Goal: Check status: Check status

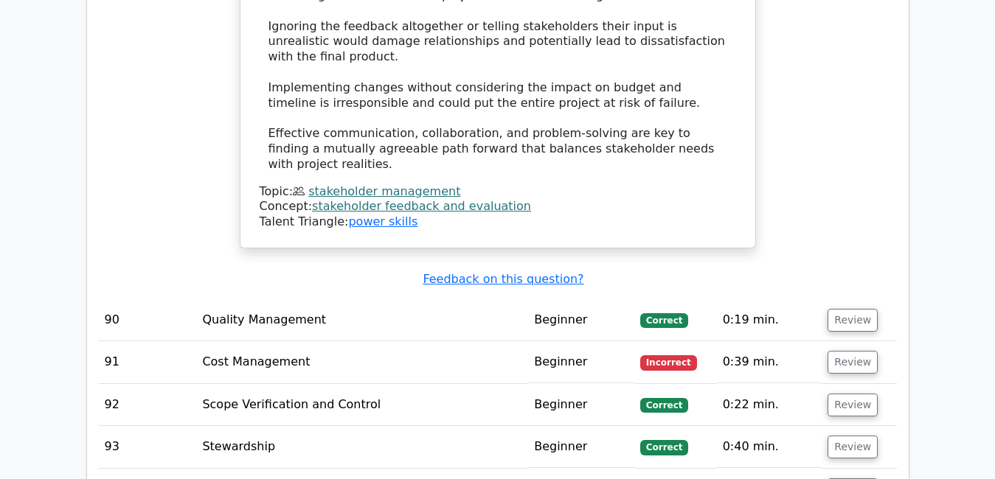
scroll to position [7512, 0]
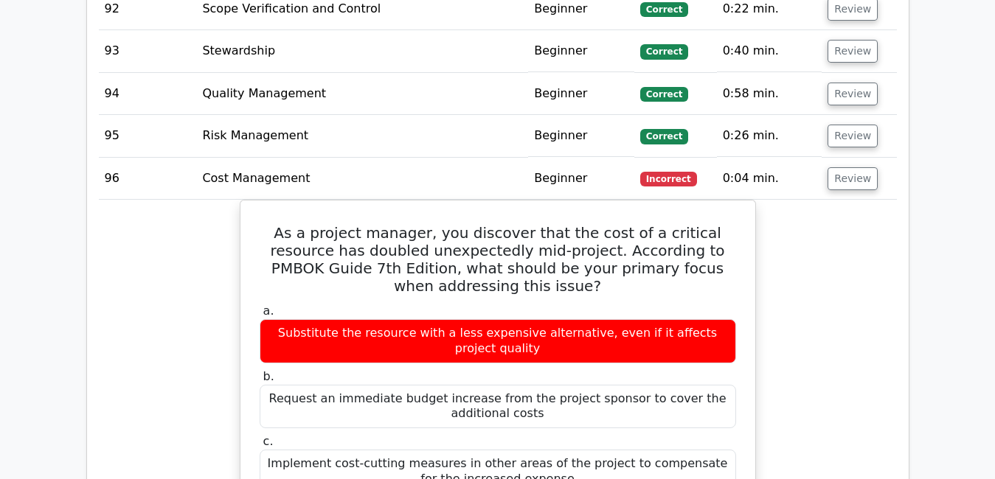
scroll to position [7835, 0]
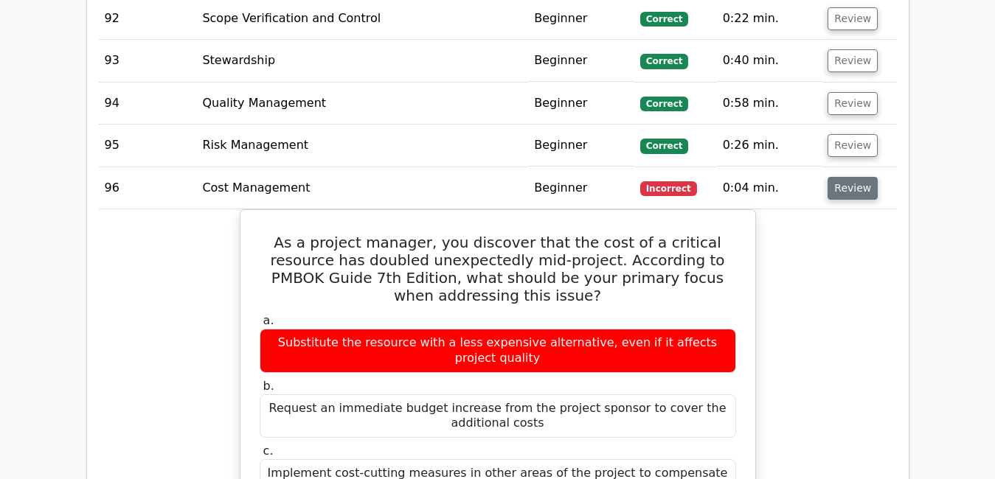
click at [846, 177] on button "Review" at bounding box center [852, 188] width 50 height 23
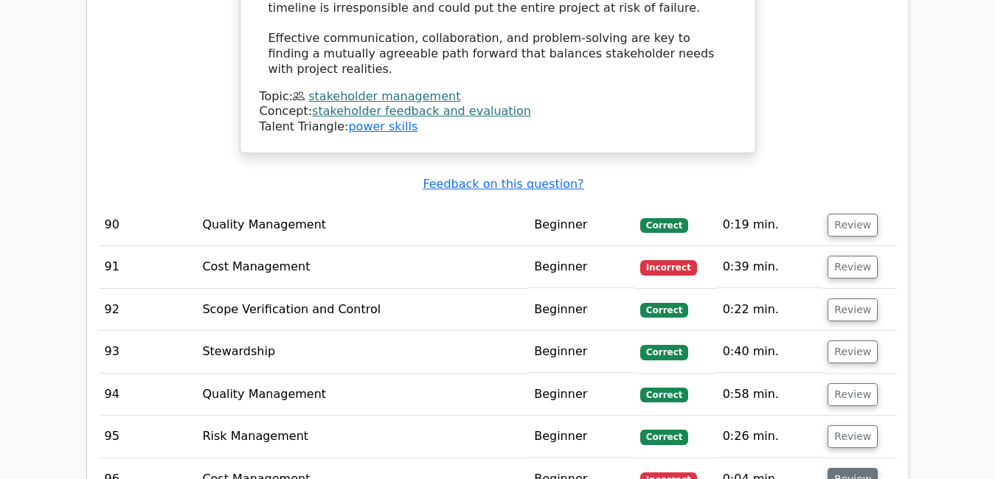
scroll to position [7540, 0]
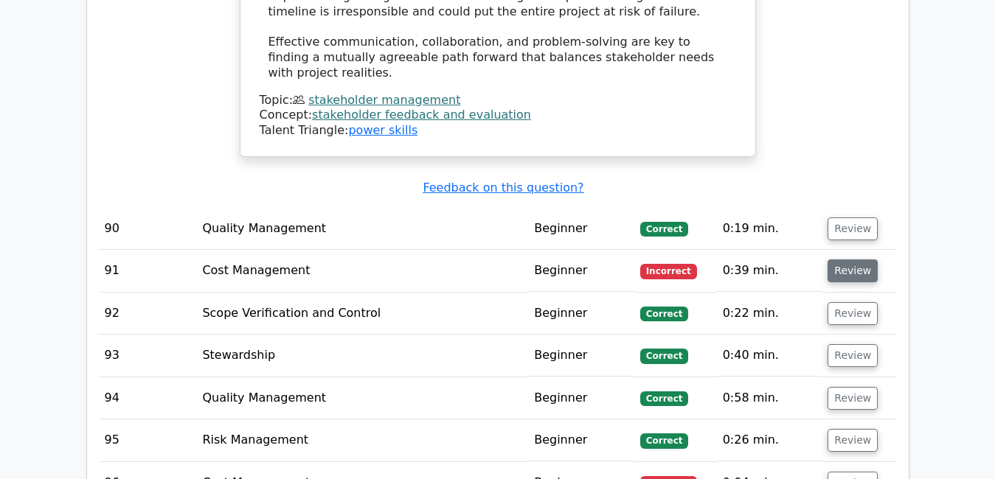
click at [847, 260] on button "Review" at bounding box center [852, 271] width 50 height 23
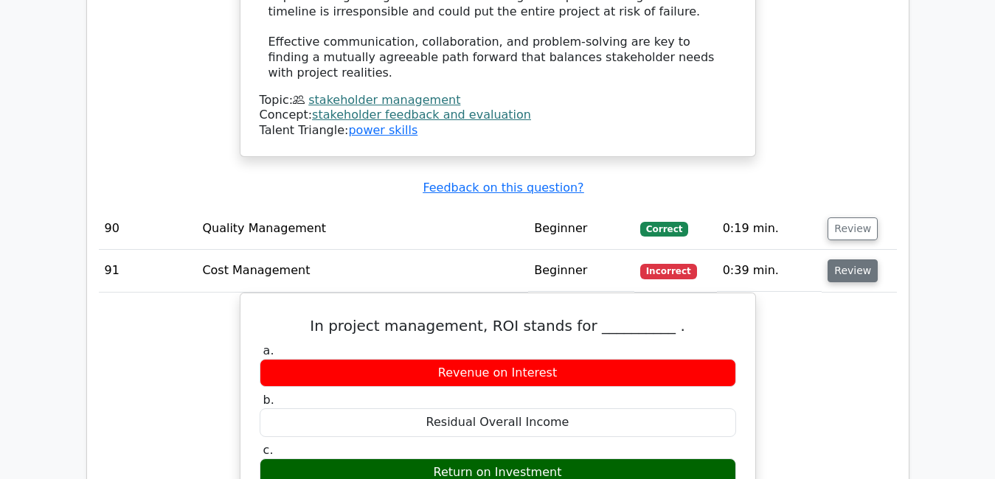
click at [847, 260] on button "Review" at bounding box center [852, 271] width 50 height 23
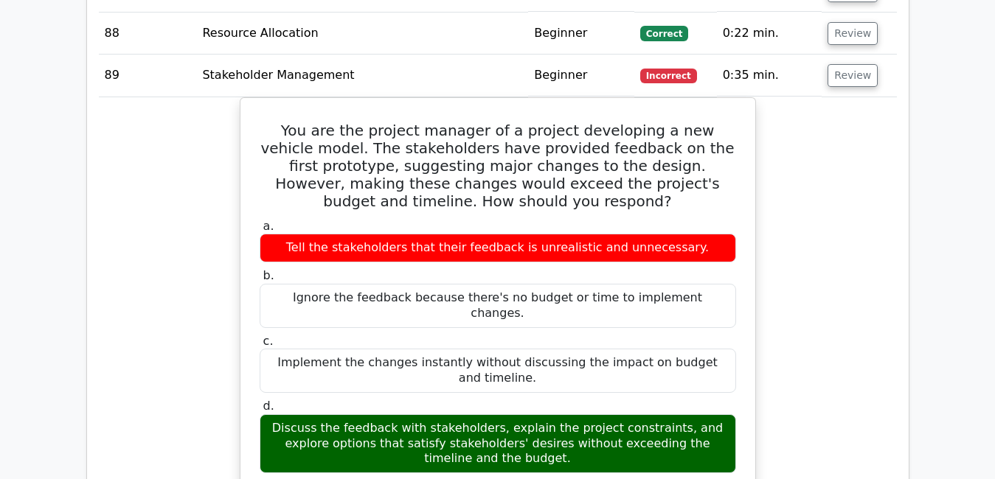
scroll to position [6685, 0]
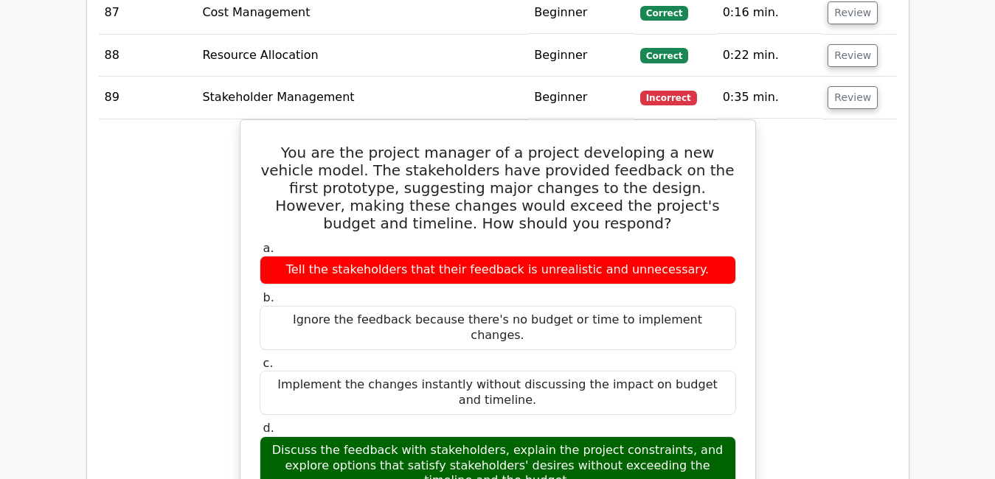
click at [857, 86] on button "Review" at bounding box center [852, 97] width 50 height 23
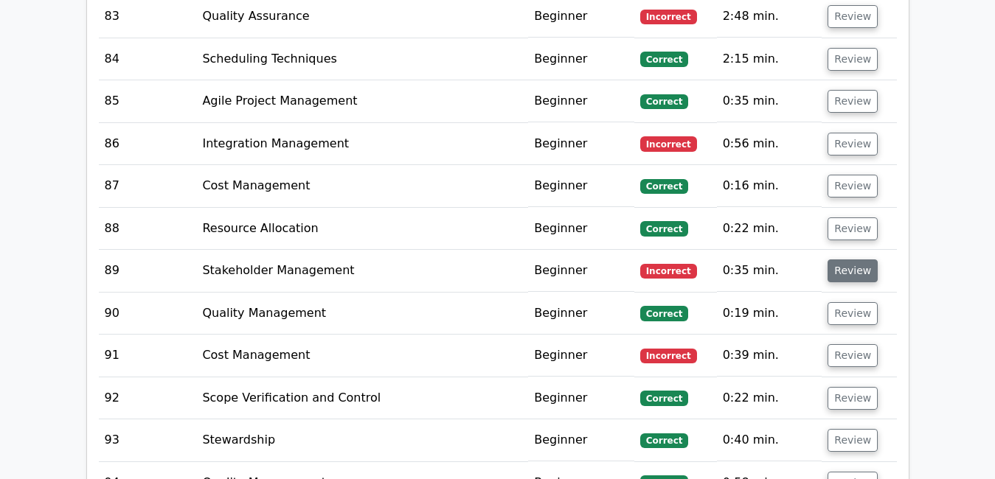
scroll to position [6508, 0]
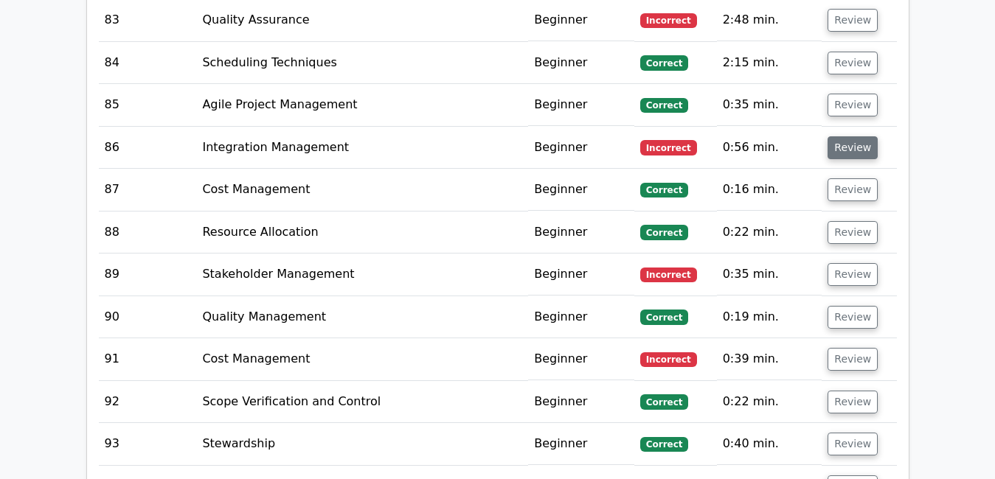
click at [850, 136] on button "Review" at bounding box center [852, 147] width 50 height 23
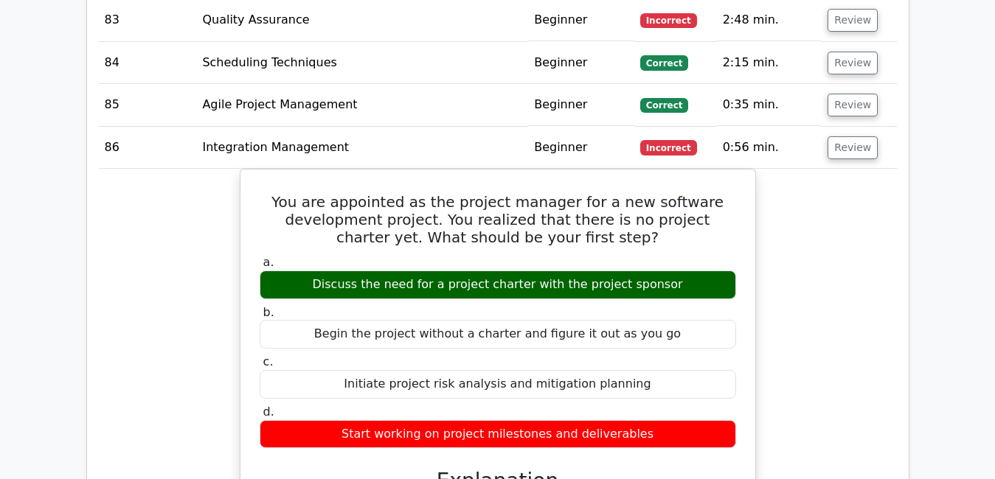
click at [812, 310] on div "You are appointed as the project manager for a new software development project…" at bounding box center [498, 468] width 798 height 599
